Goal: Task Accomplishment & Management: Manage account settings

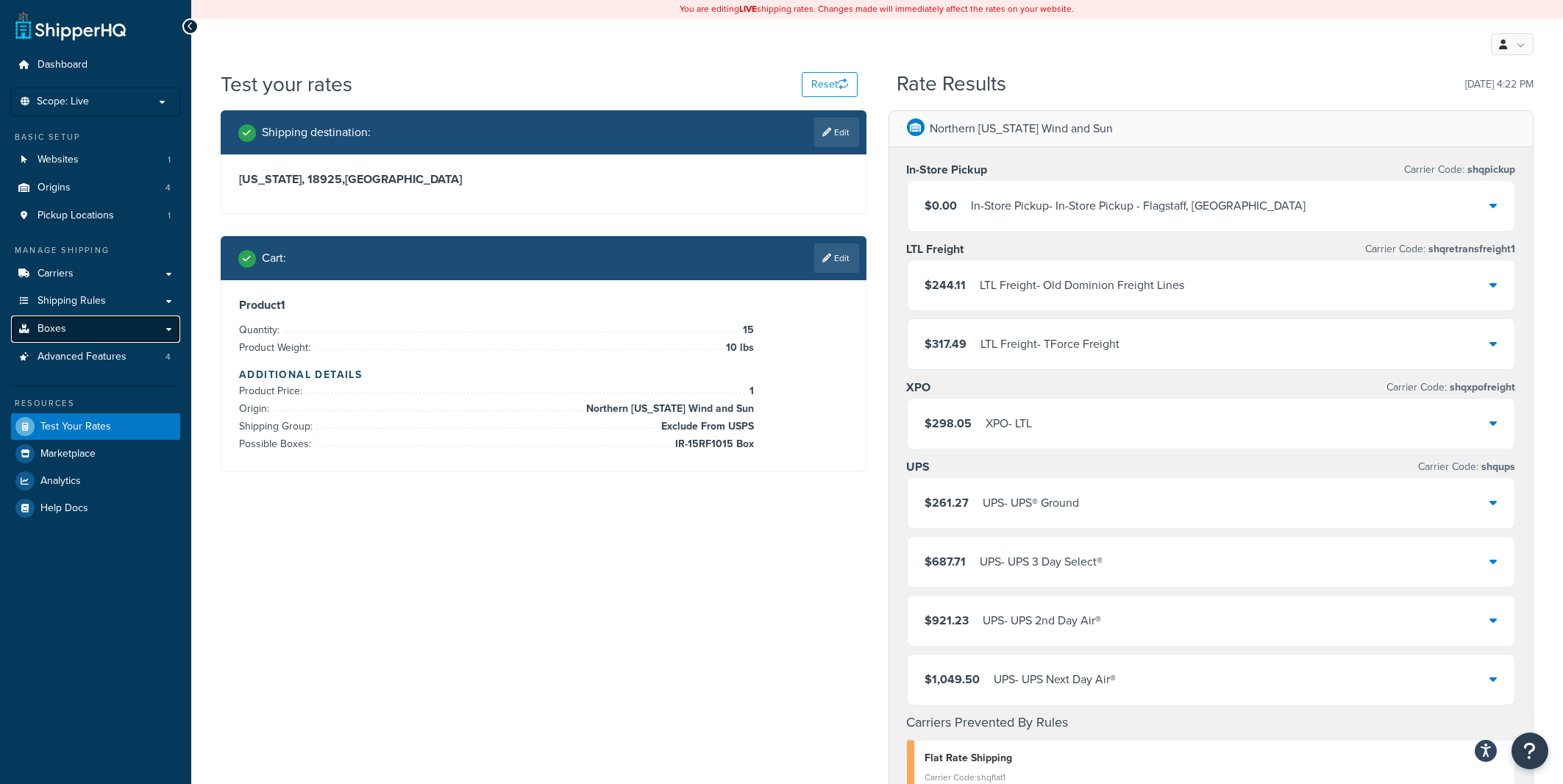
click at [85, 330] on link "Boxes" at bounding box center [95, 328] width 169 height 27
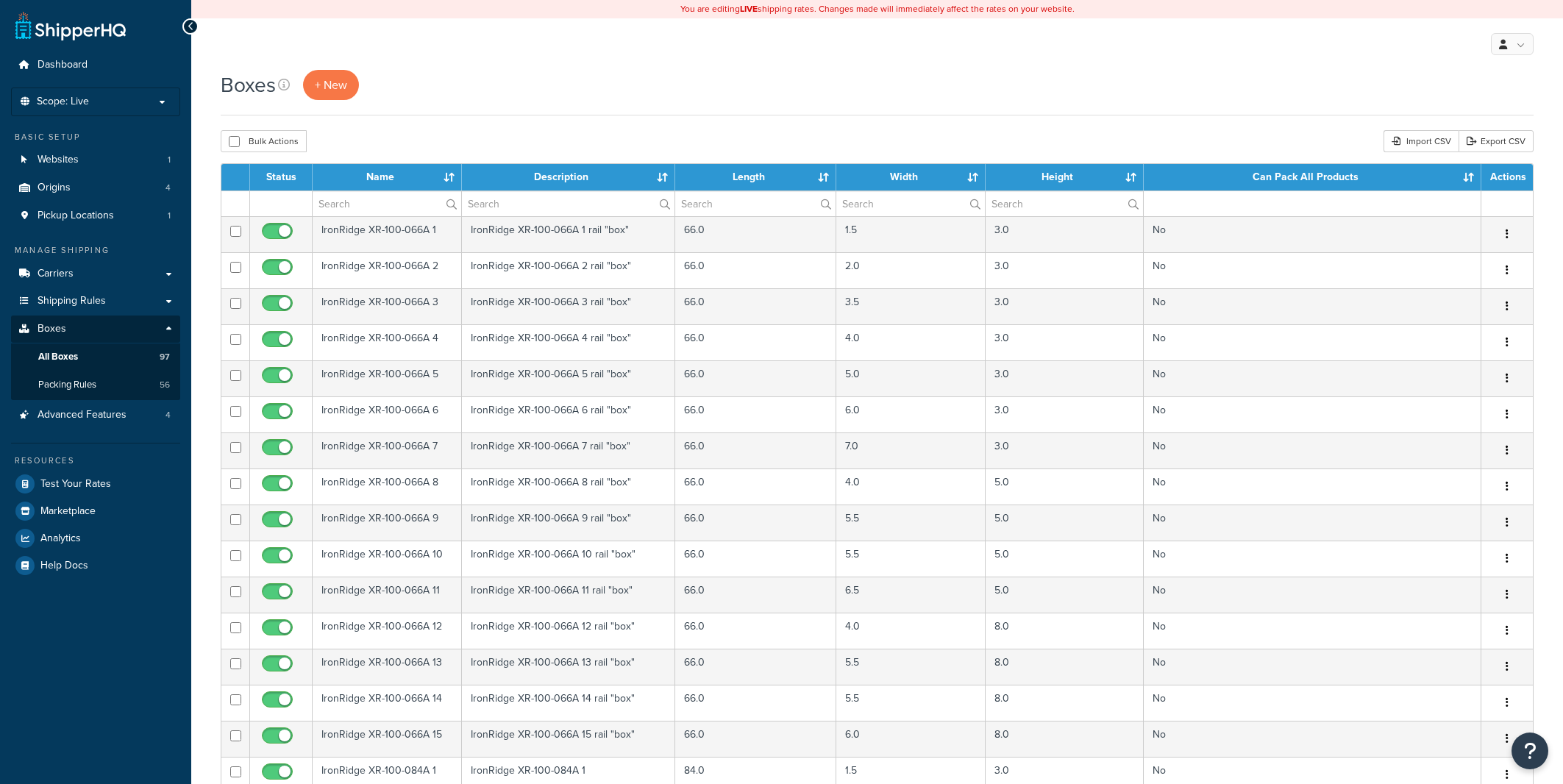
select select "1000"
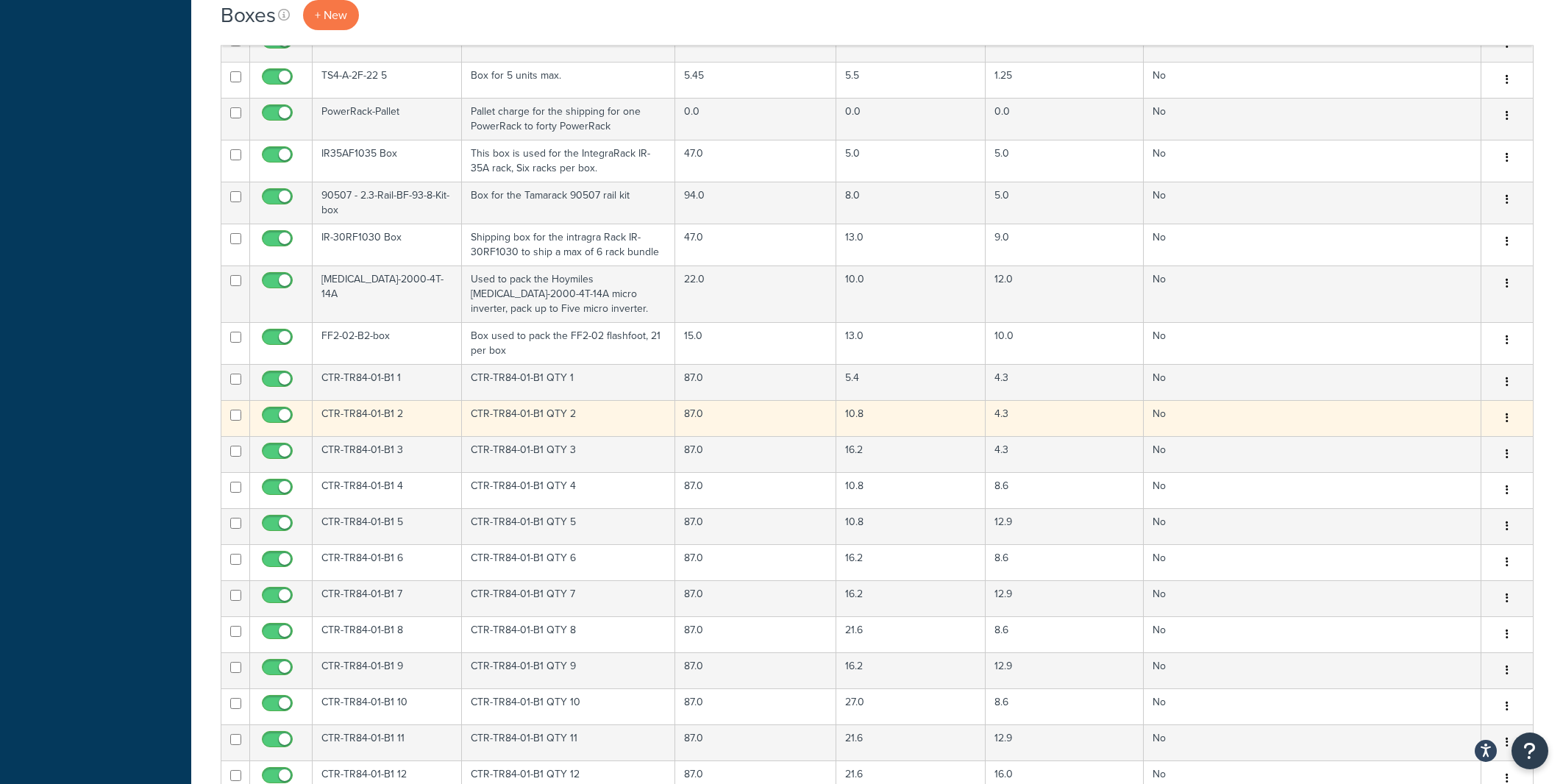
scroll to position [3005, 0]
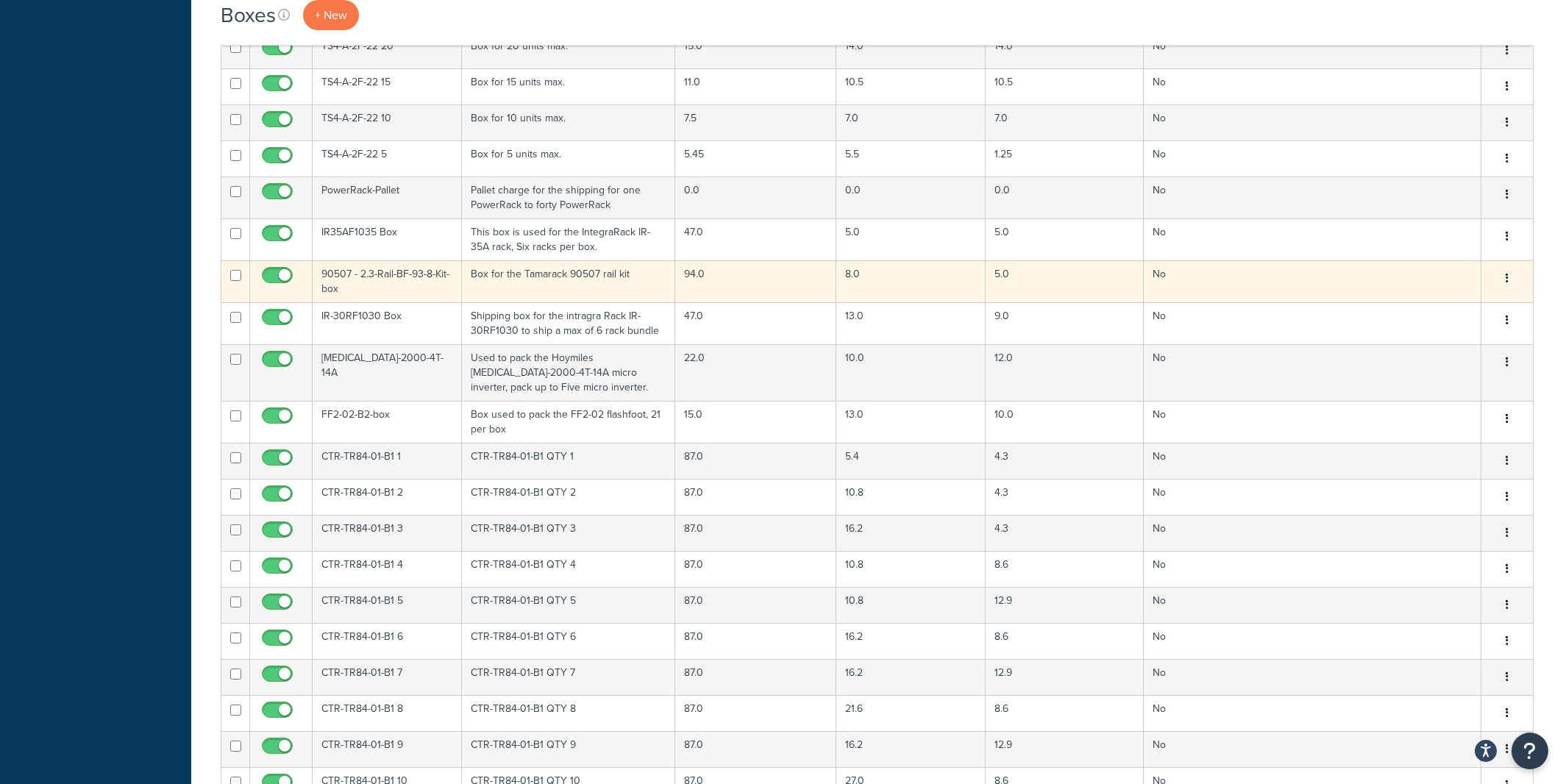
click at [404, 283] on td "90507 - 2.3-Rail-BF-93-8-Kit-box" at bounding box center [387, 281] width 149 height 42
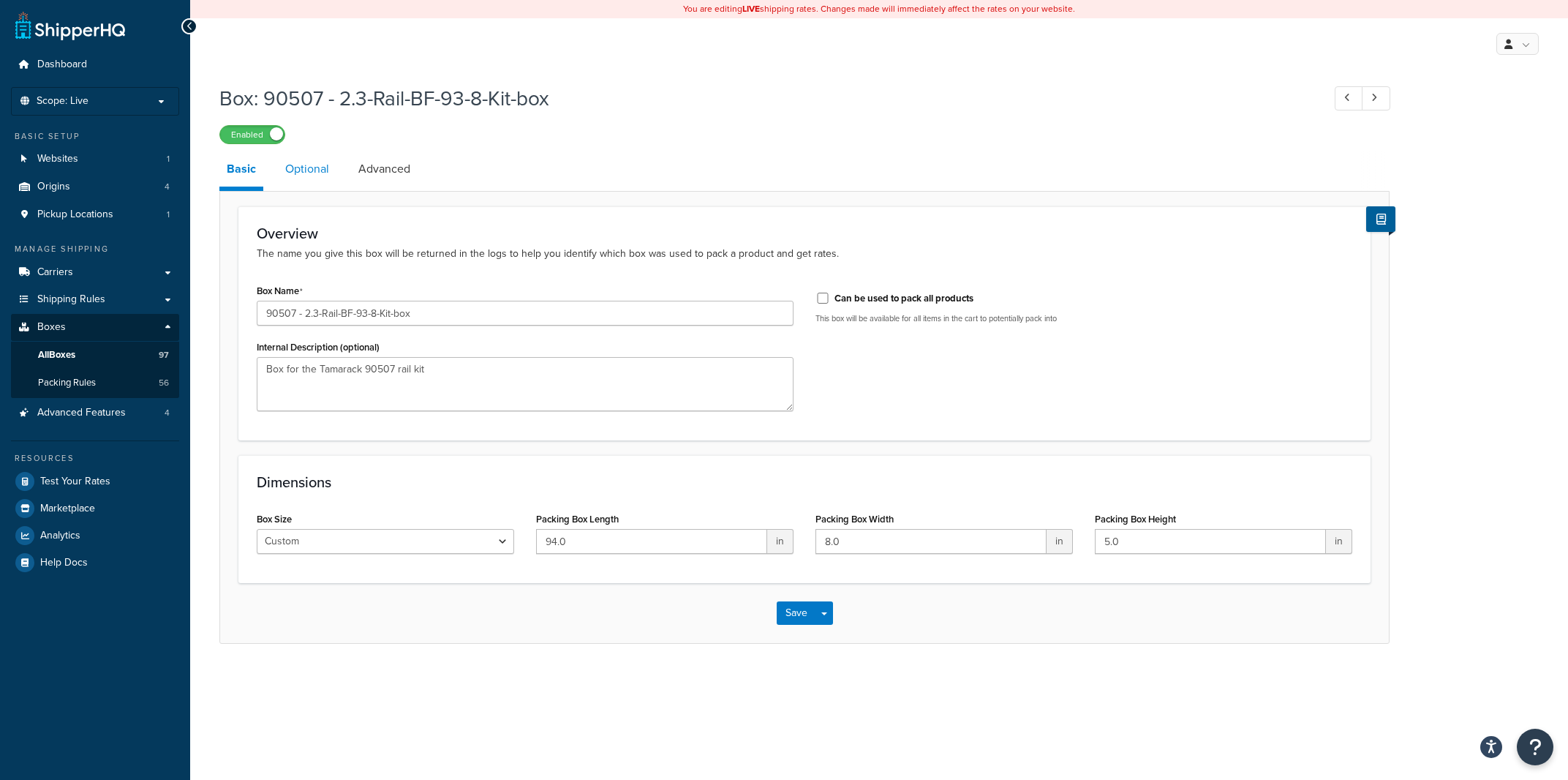
click at [310, 174] on link "Optional" at bounding box center [307, 169] width 58 height 35
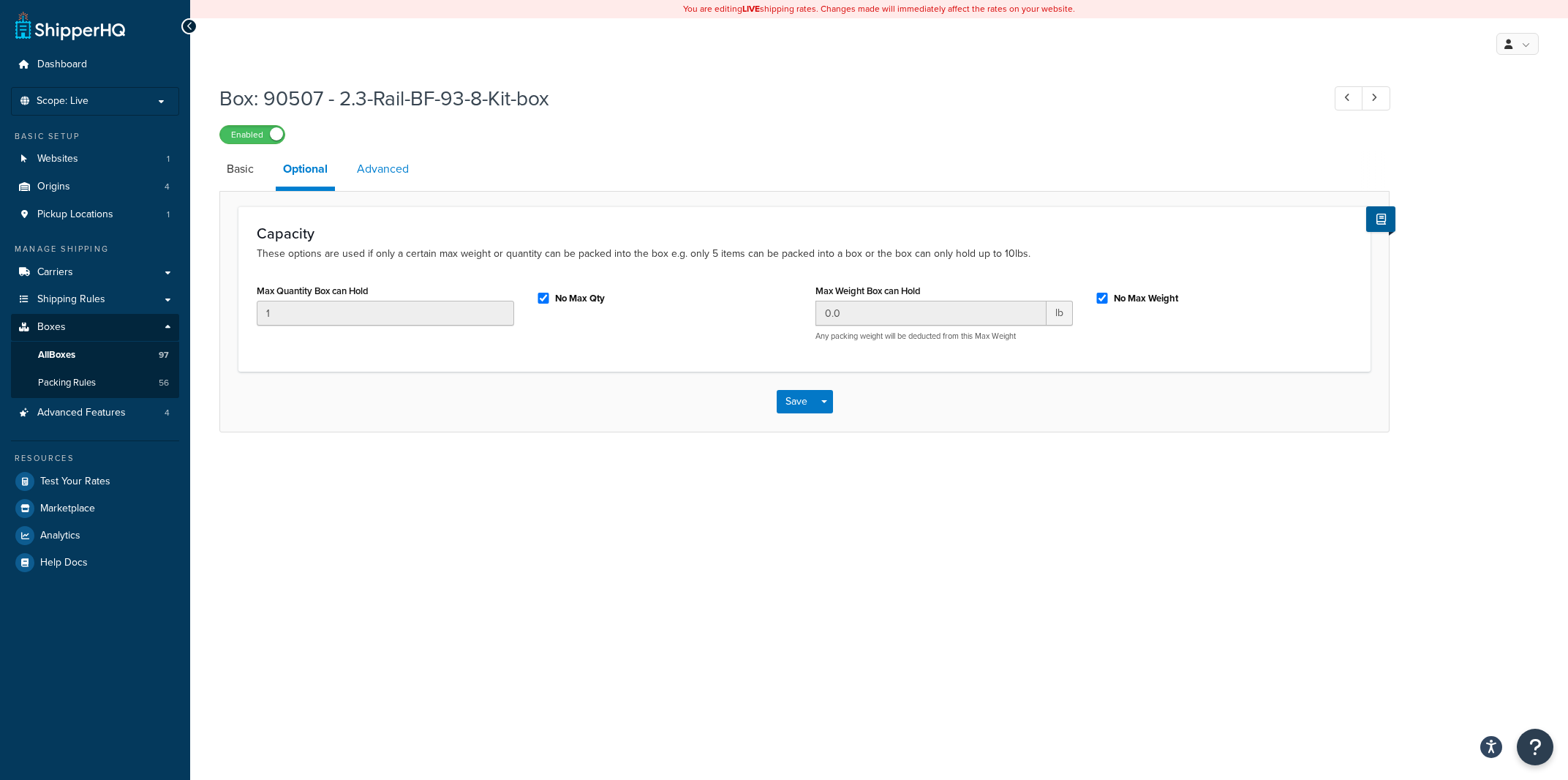
click at [373, 177] on link "Advanced" at bounding box center [383, 169] width 67 height 35
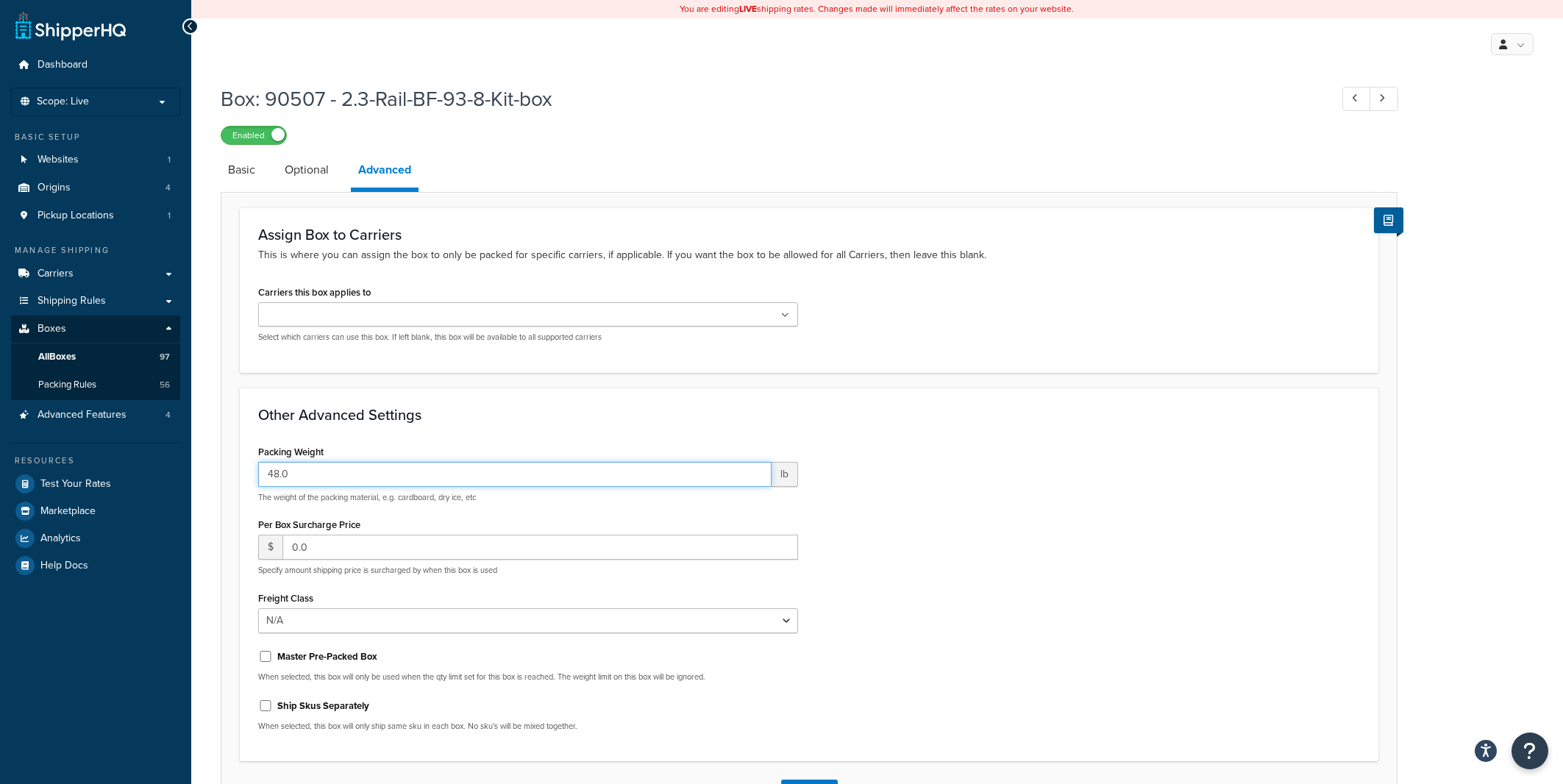
drag, startPoint x: 283, startPoint y: 474, endPoint x: 252, endPoint y: 477, distance: 31.1
click at [258, 477] on input "48.0" at bounding box center [515, 474] width 514 height 25
type input "1"
type input "2"
click at [511, 396] on div "Other Advanced Settings Packing Weight 2 lb The weight of the packing material,…" at bounding box center [809, 574] width 1139 height 374
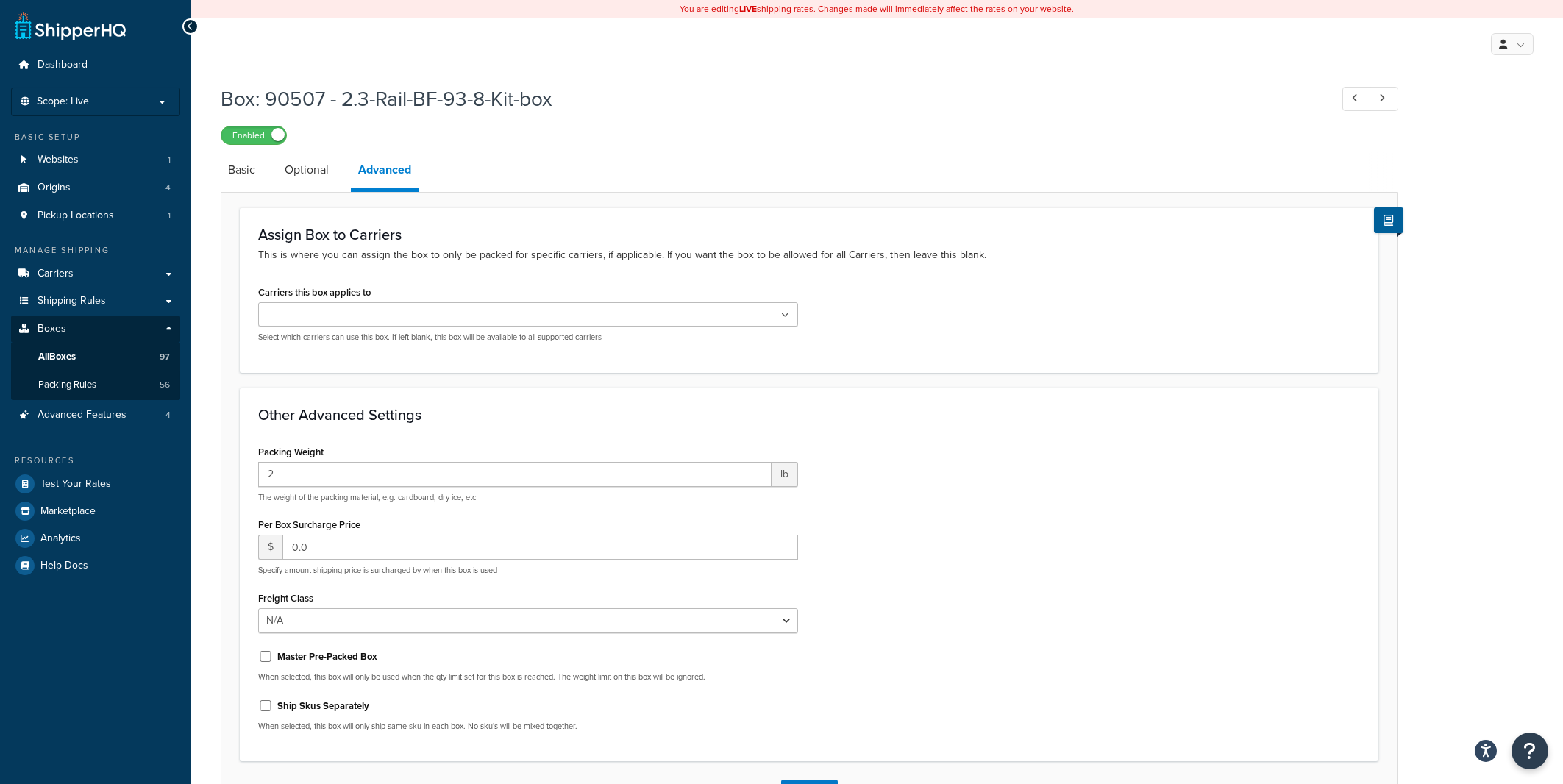
scroll to position [112, 0]
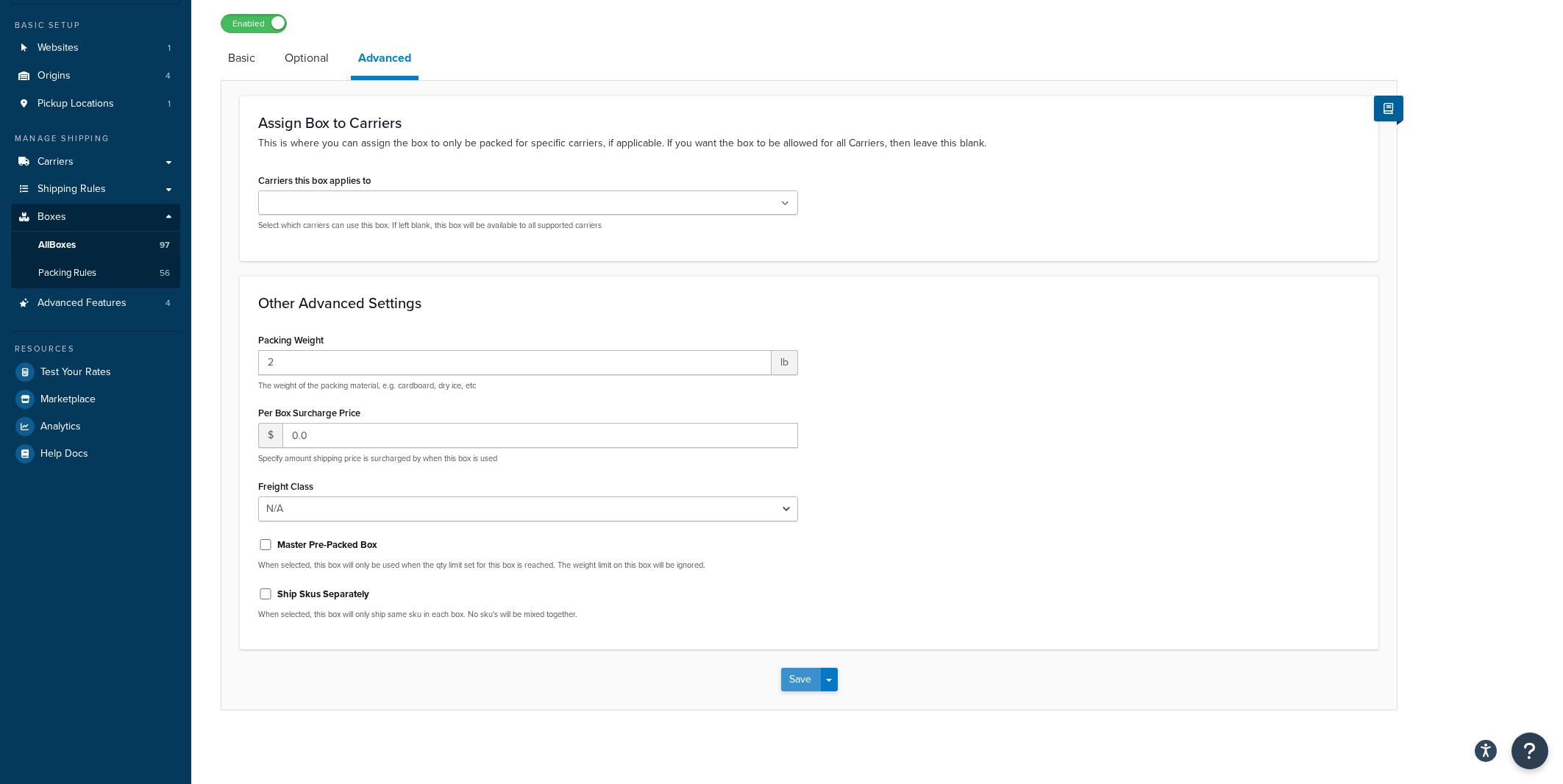
click at [793, 686] on button "Save" at bounding box center [801, 679] width 40 height 23
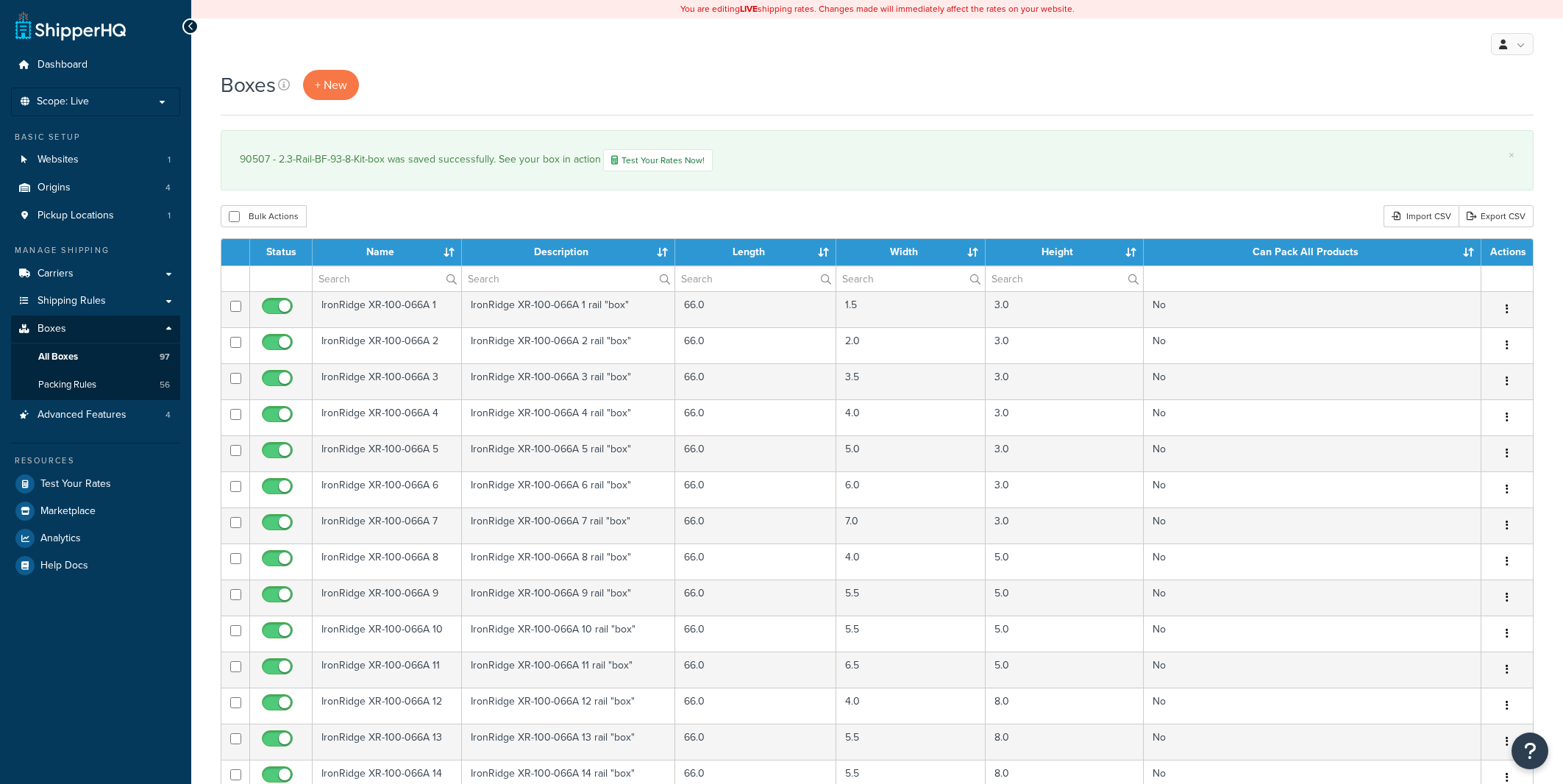
select select "1000"
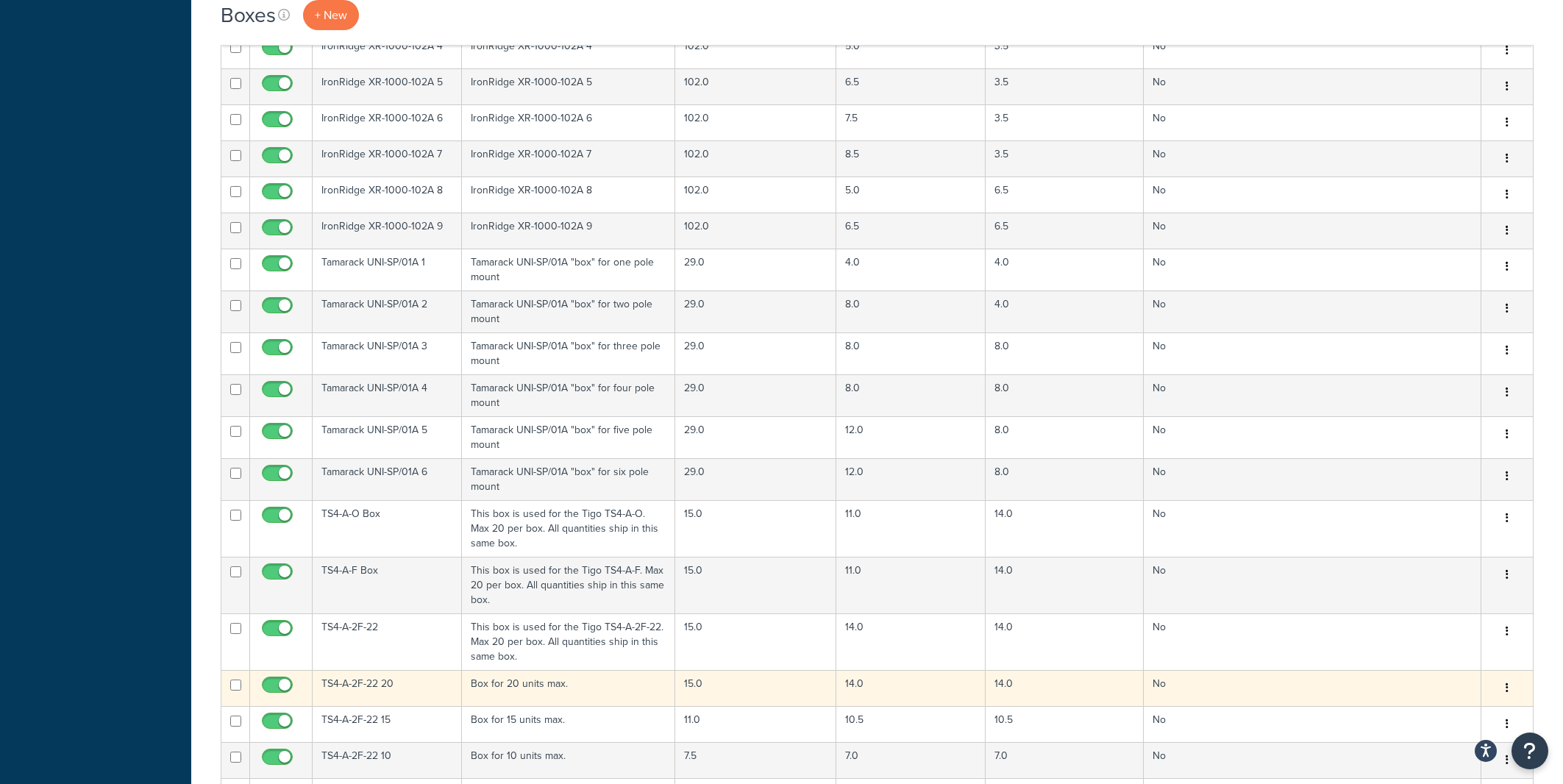
scroll to position [2600, 0]
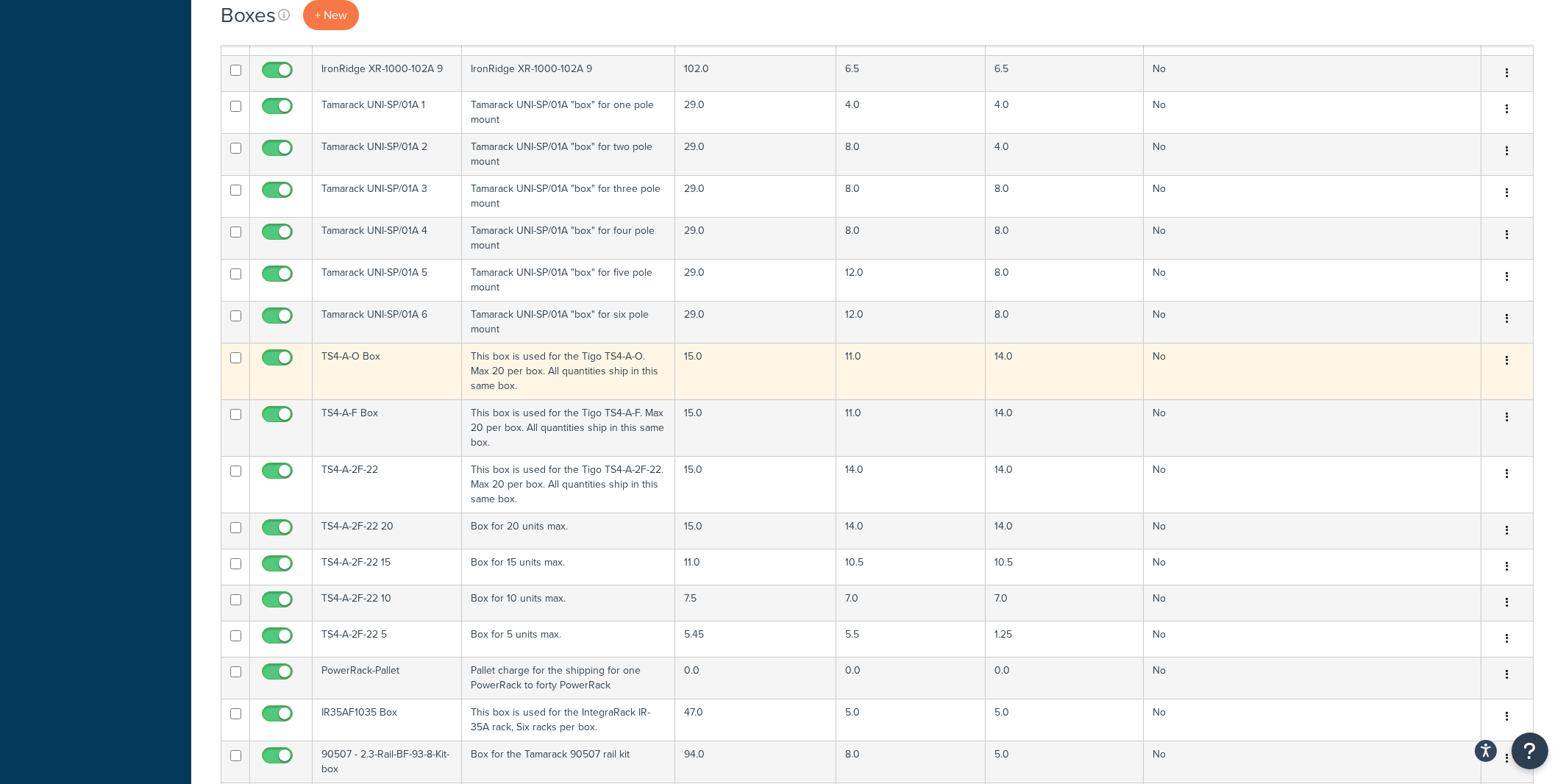
click at [392, 380] on td "TS4-A-O Box" at bounding box center [387, 370] width 149 height 56
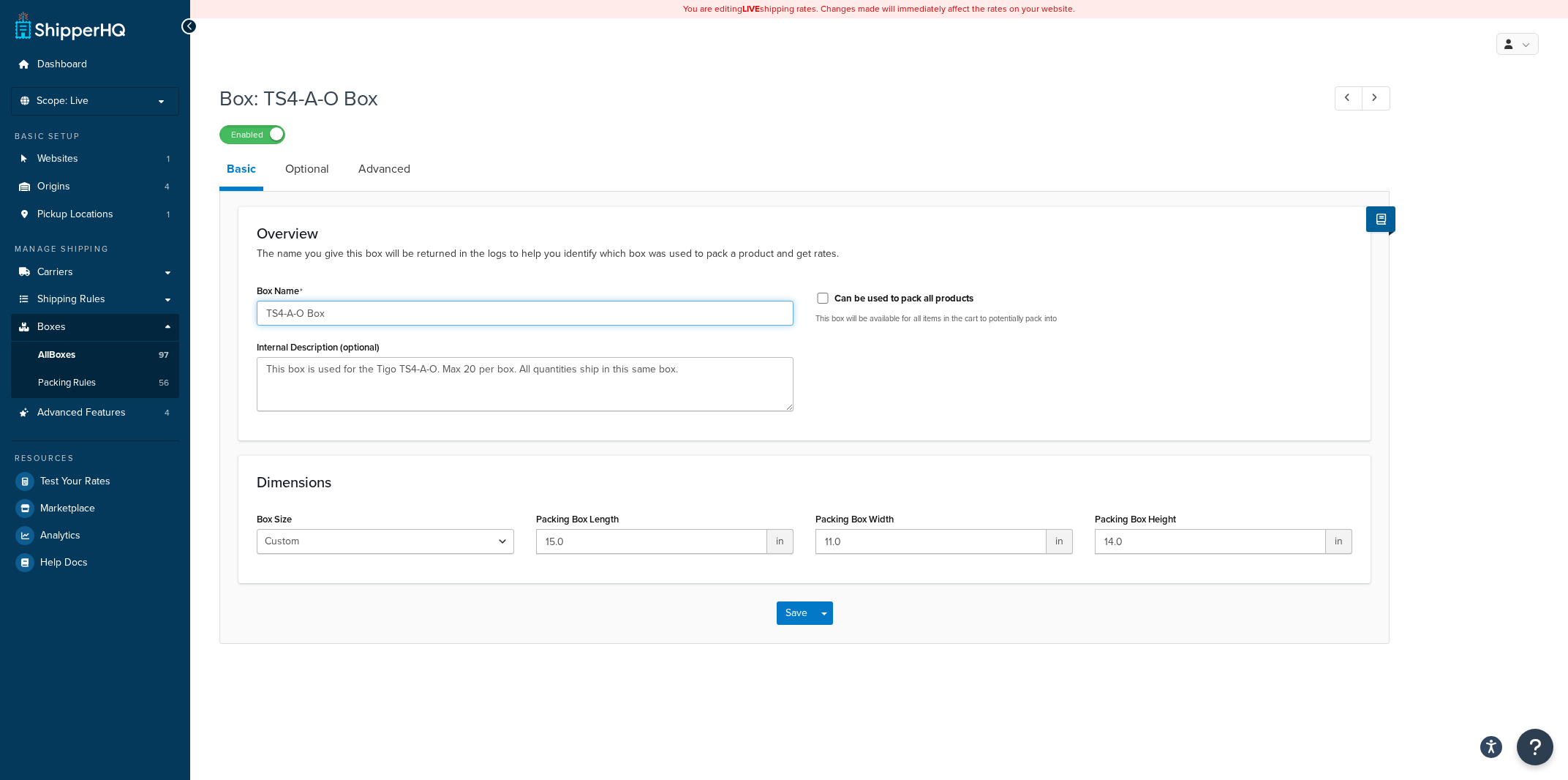
drag, startPoint x: 341, startPoint y: 311, endPoint x: 256, endPoint y: 311, distance: 85.0
click at [257, 311] on input "TS4-A-O Box" at bounding box center [525, 313] width 537 height 25
click at [303, 309] on input "TS4-A-O Box" at bounding box center [525, 313] width 537 height 25
drag, startPoint x: 293, startPoint y: 309, endPoint x: 259, endPoint y: 309, distance: 34.0
click at [259, 309] on input "TS4-A-O Box" at bounding box center [525, 313] width 537 height 25
